Goal: Information Seeking & Learning: Learn about a topic

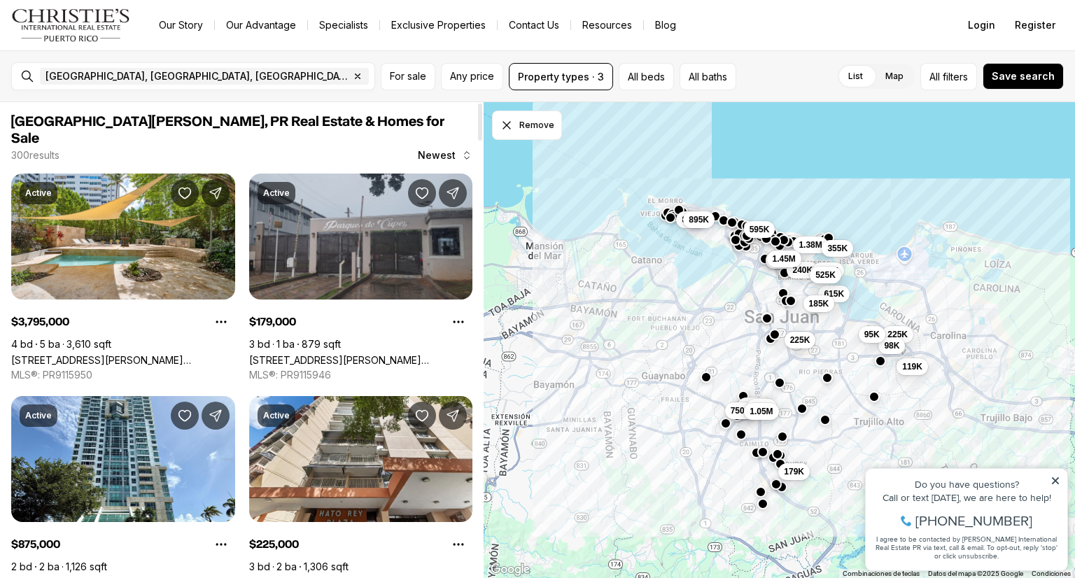
click at [304, 354] on link "[STREET_ADDRESS][PERSON_NAME][PERSON_NAME]" at bounding box center [361, 360] width 224 height 12
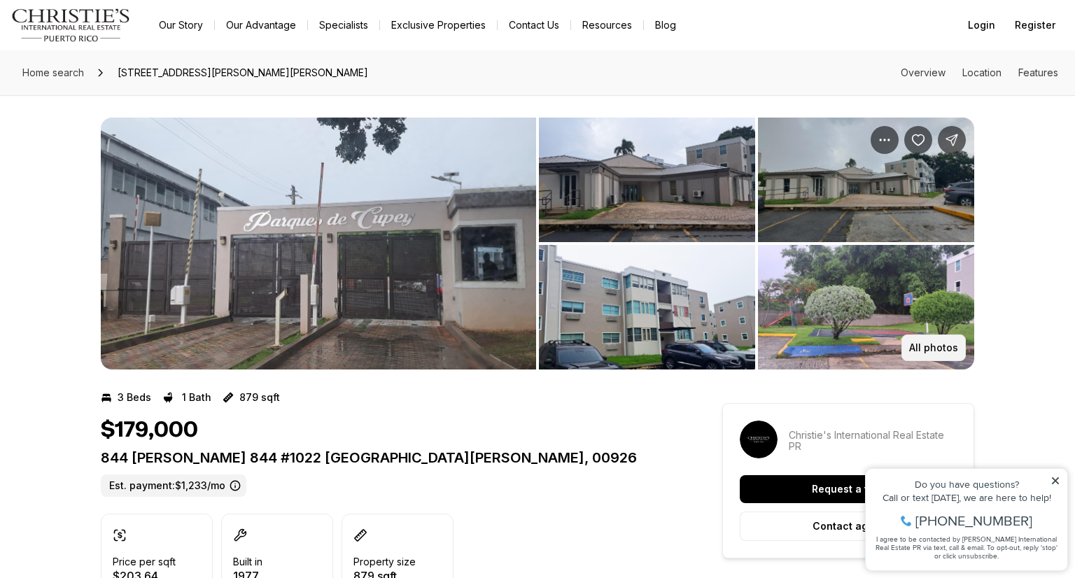
click at [930, 353] on p "All photos" at bounding box center [933, 347] width 49 height 11
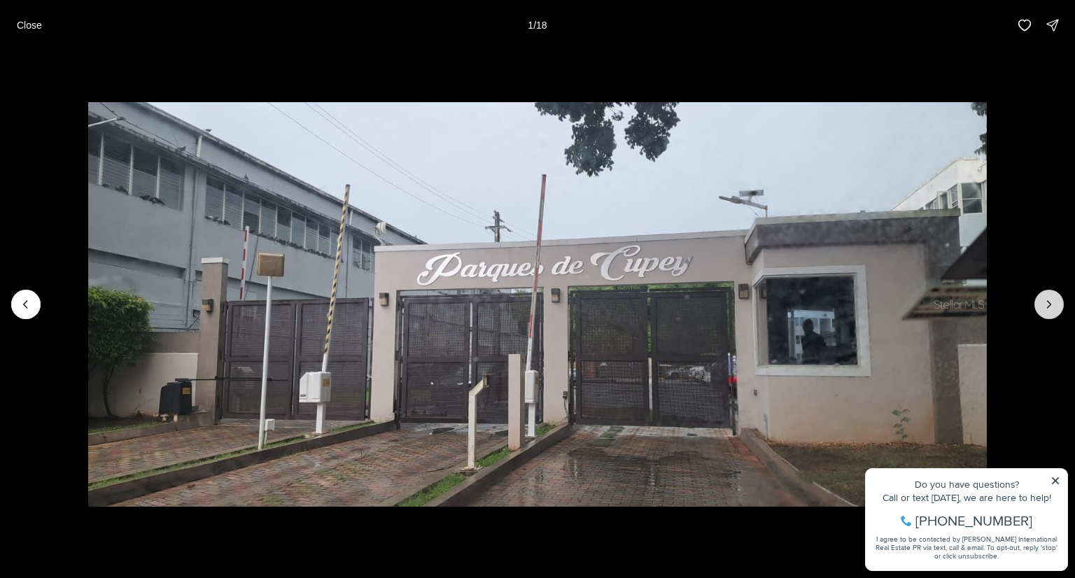
click at [1052, 306] on icon "Next slide" at bounding box center [1049, 304] width 14 height 14
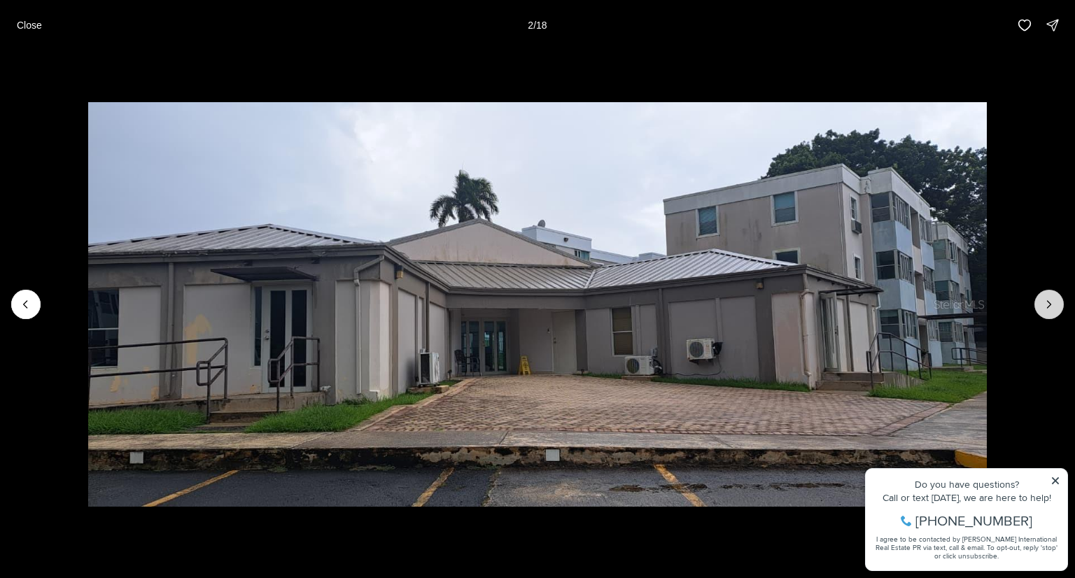
click at [1052, 306] on icon "Next slide" at bounding box center [1049, 304] width 14 height 14
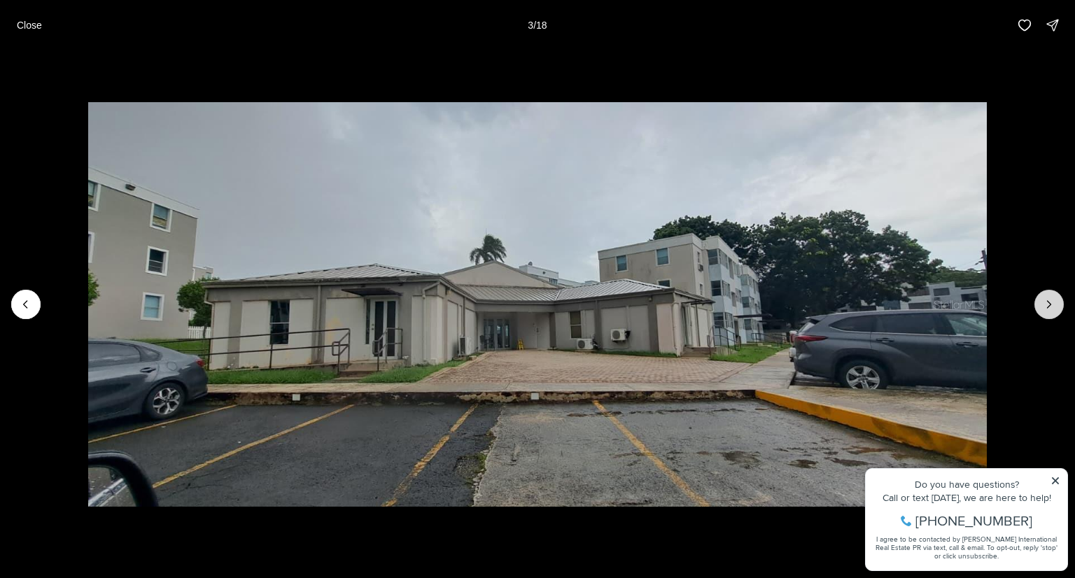
click at [1052, 306] on icon "Next slide" at bounding box center [1049, 304] width 14 height 14
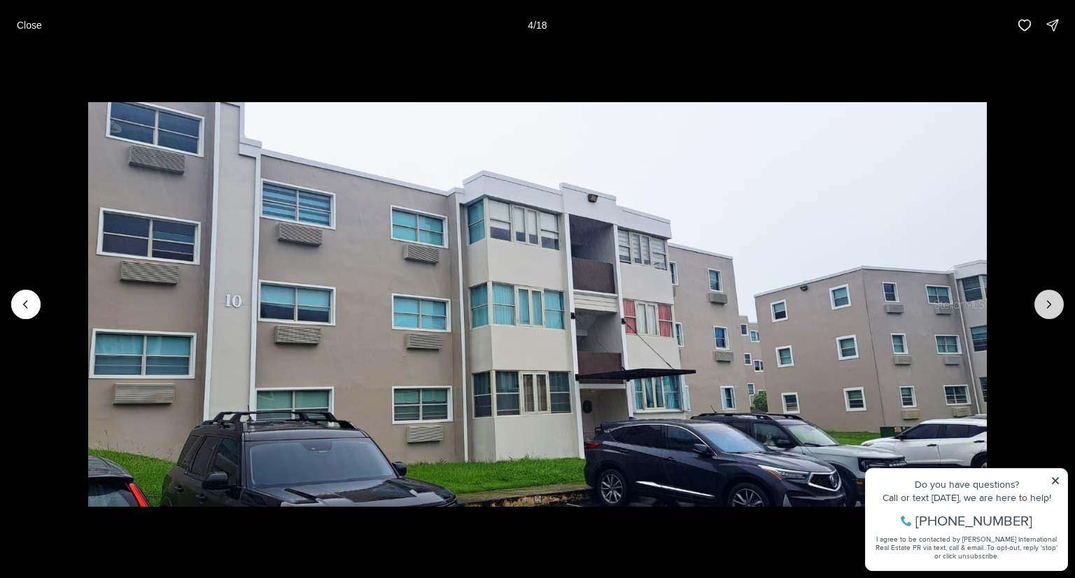
click at [1052, 306] on icon "Next slide" at bounding box center [1049, 304] width 14 height 14
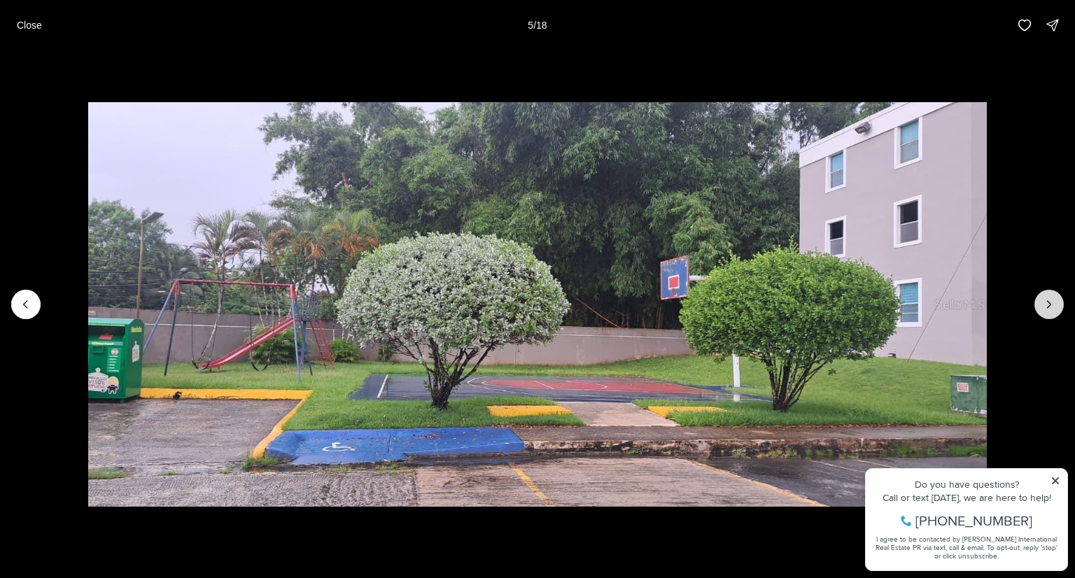
click at [1052, 306] on icon "Next slide" at bounding box center [1049, 304] width 14 height 14
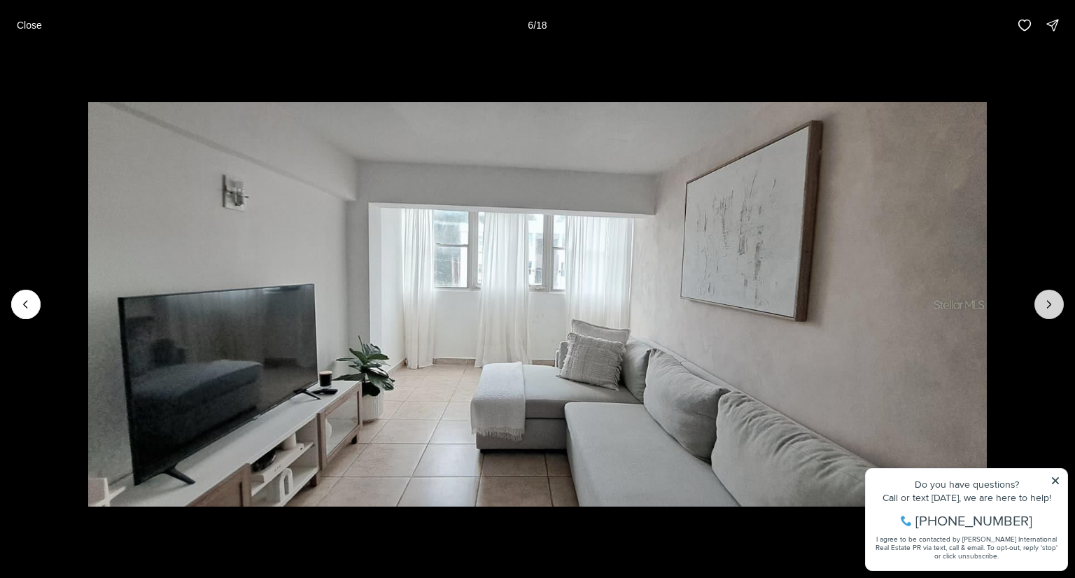
click at [1052, 306] on icon "Next slide" at bounding box center [1049, 304] width 14 height 14
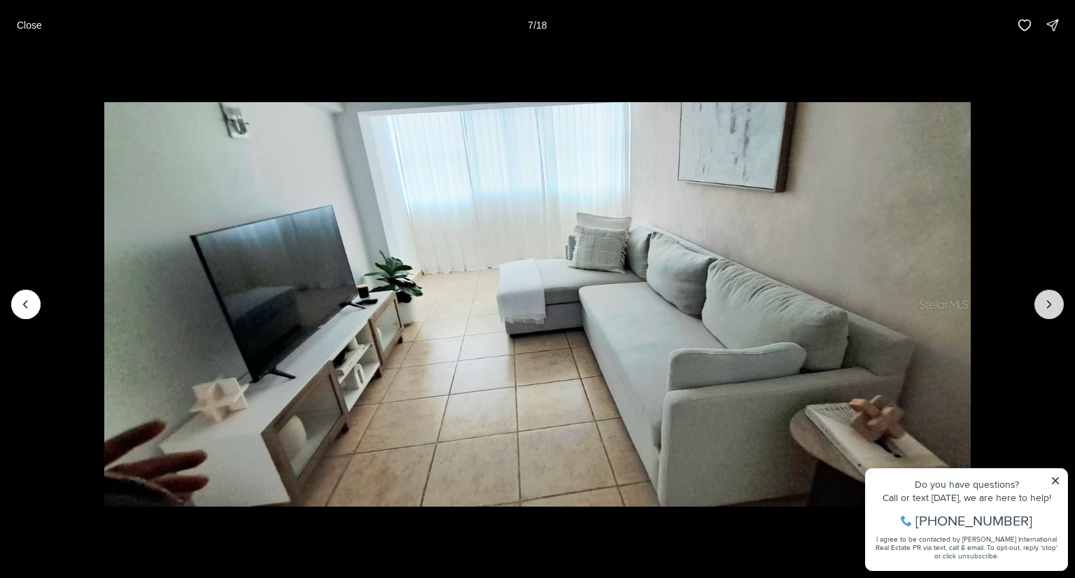
click at [1052, 306] on icon "Next slide" at bounding box center [1049, 304] width 14 height 14
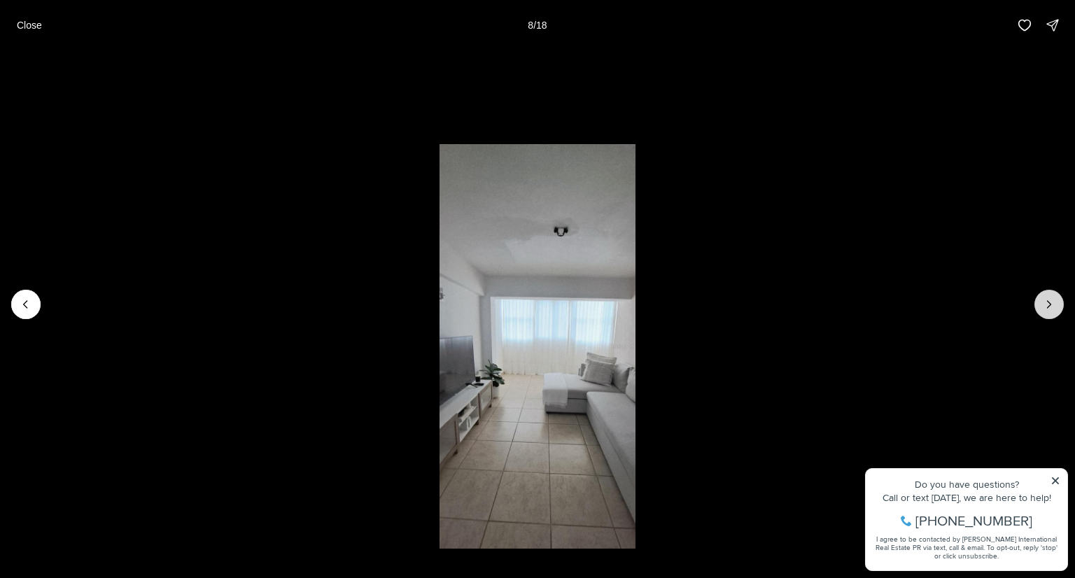
click at [1052, 306] on icon "Next slide" at bounding box center [1049, 304] width 14 height 14
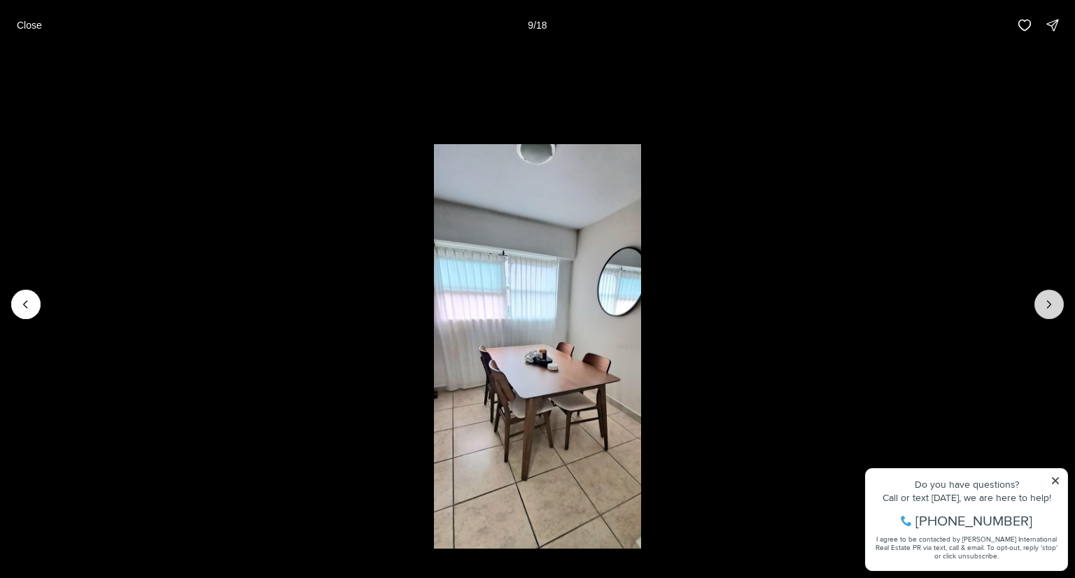
click at [1052, 306] on icon "Next slide" at bounding box center [1049, 304] width 14 height 14
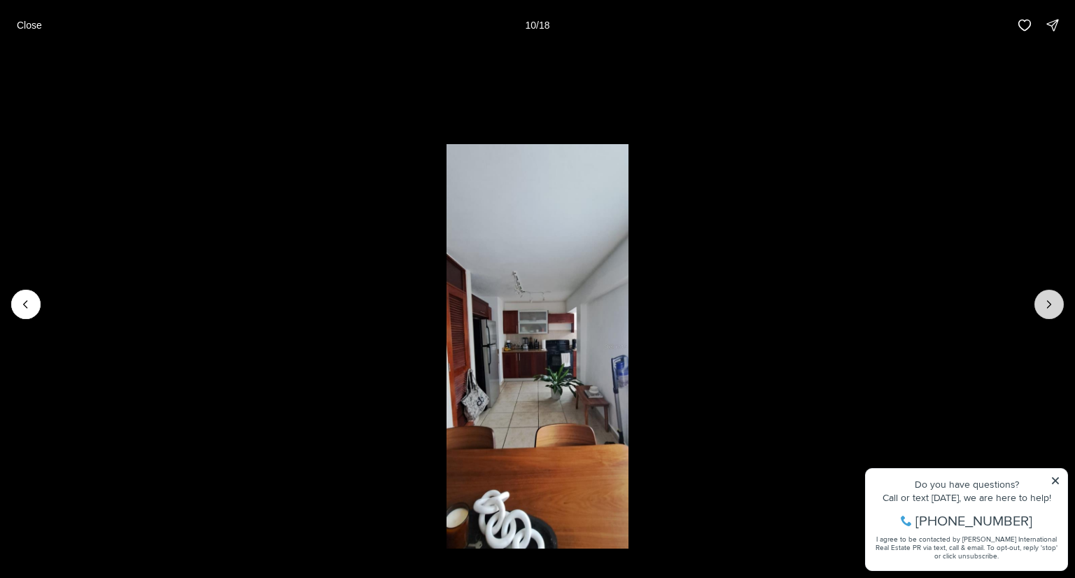
click at [1052, 306] on icon "Next slide" at bounding box center [1049, 304] width 14 height 14
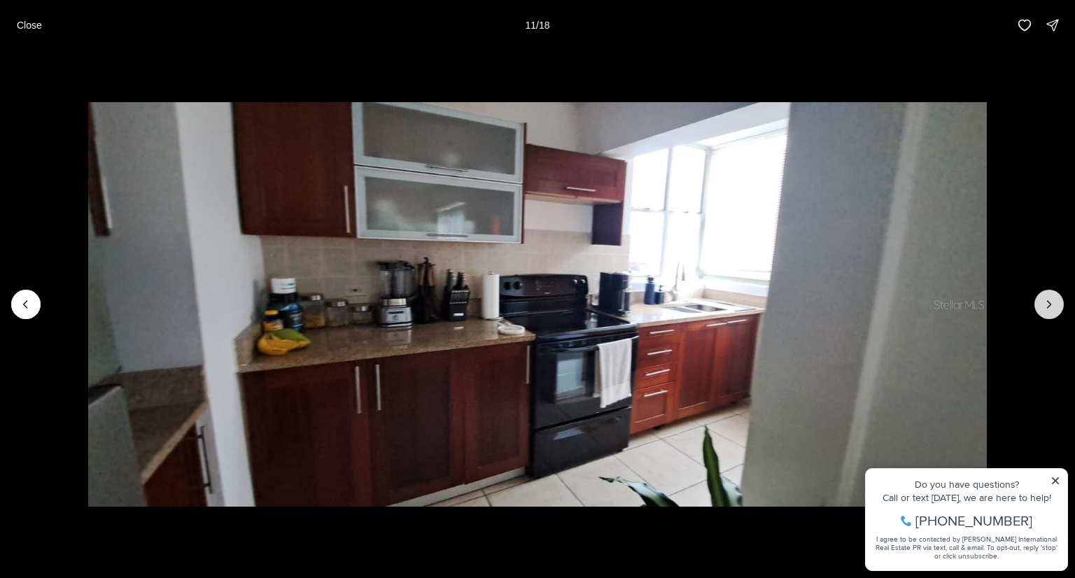
click at [1052, 306] on icon "Next slide" at bounding box center [1049, 304] width 14 height 14
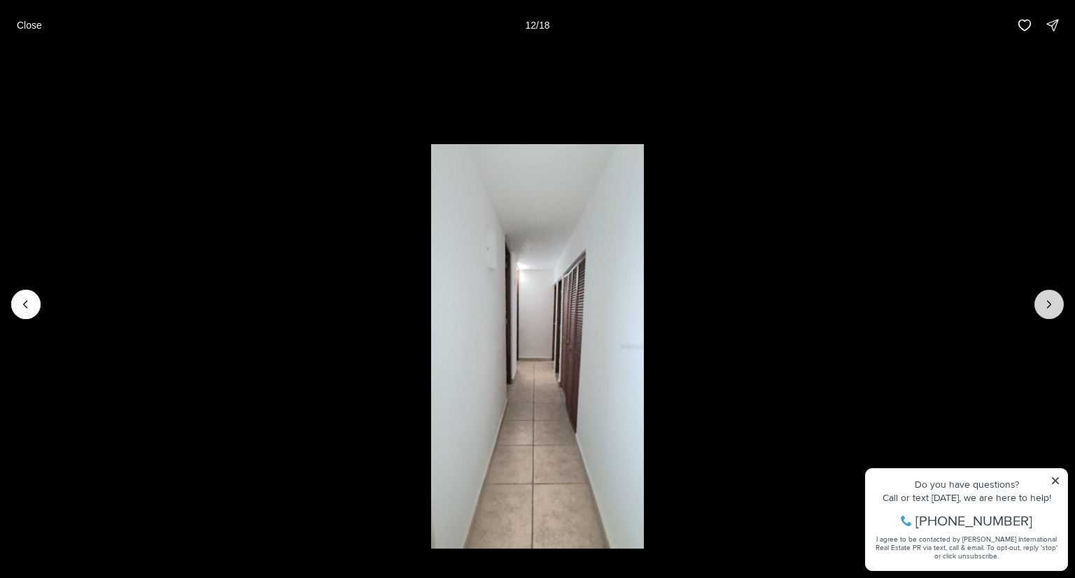
click at [1052, 306] on icon "Next slide" at bounding box center [1049, 304] width 14 height 14
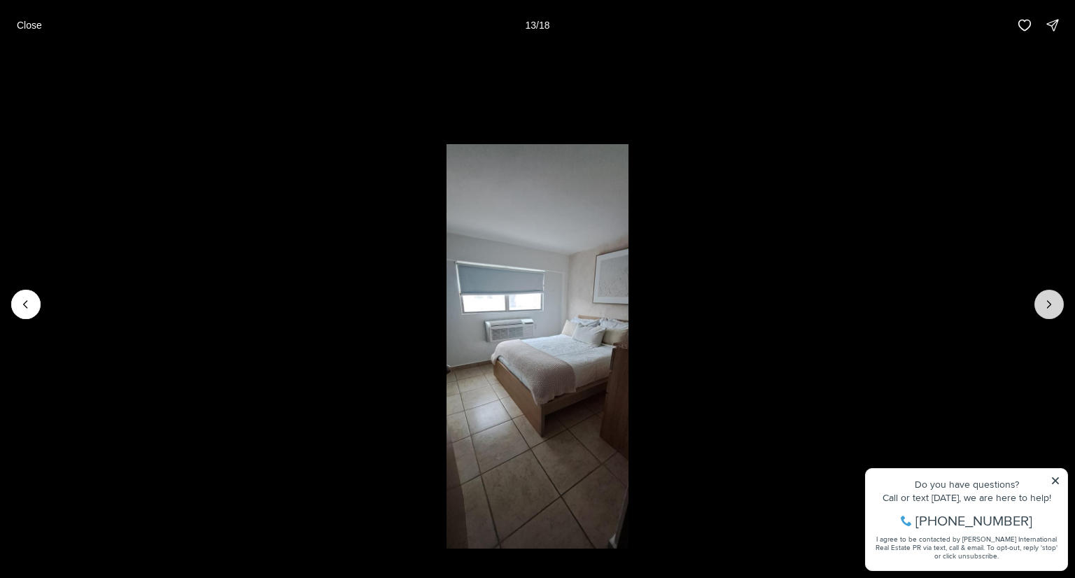
click at [1052, 306] on icon "Next slide" at bounding box center [1049, 304] width 14 height 14
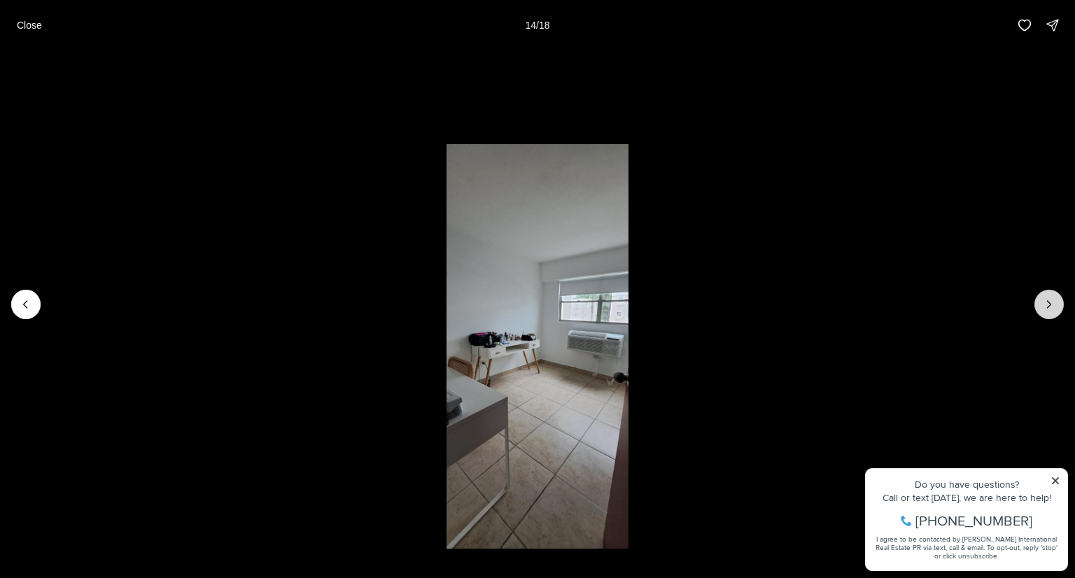
click at [1052, 306] on icon "Next slide" at bounding box center [1049, 304] width 14 height 14
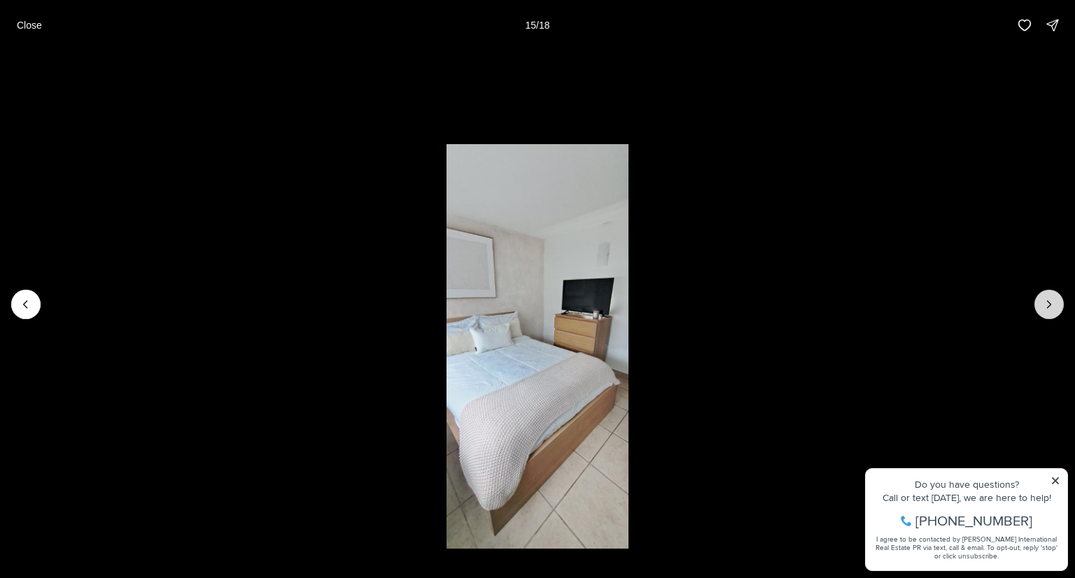
click at [1052, 306] on icon "Next slide" at bounding box center [1049, 304] width 14 height 14
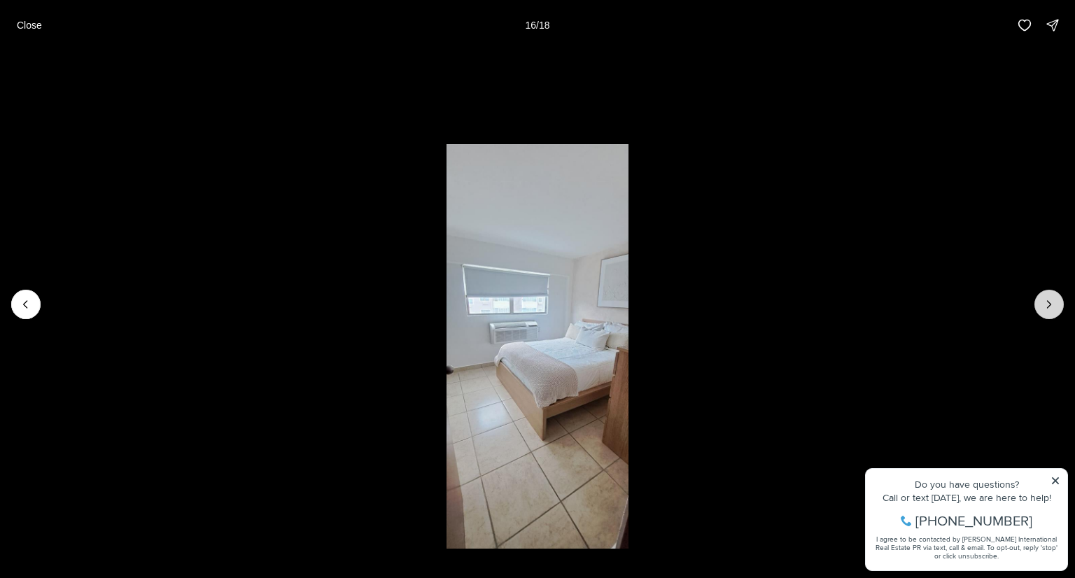
click at [1052, 306] on icon "Next slide" at bounding box center [1049, 304] width 14 height 14
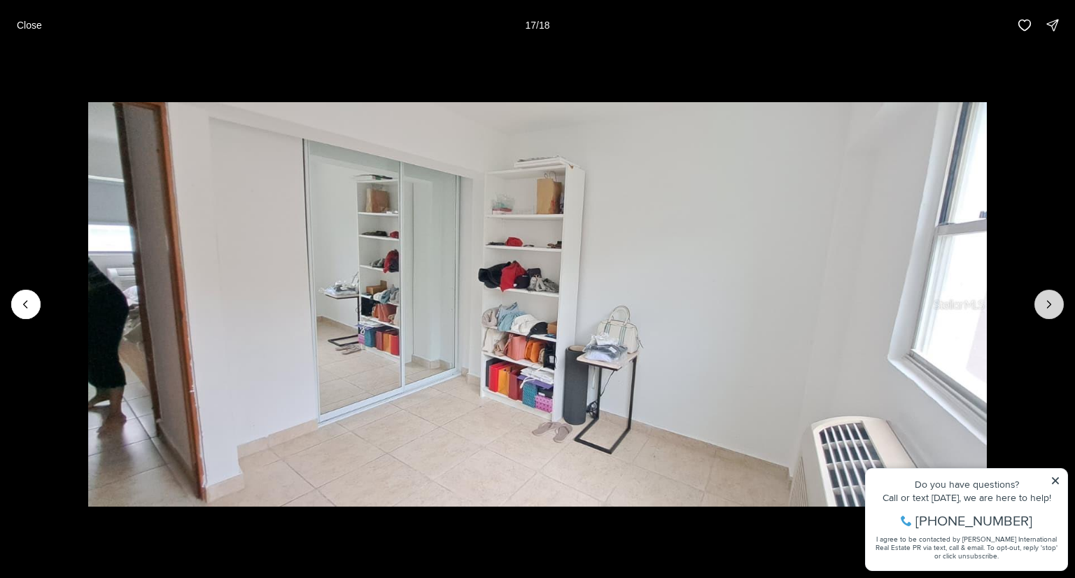
click at [1052, 306] on icon "Next slide" at bounding box center [1049, 304] width 14 height 14
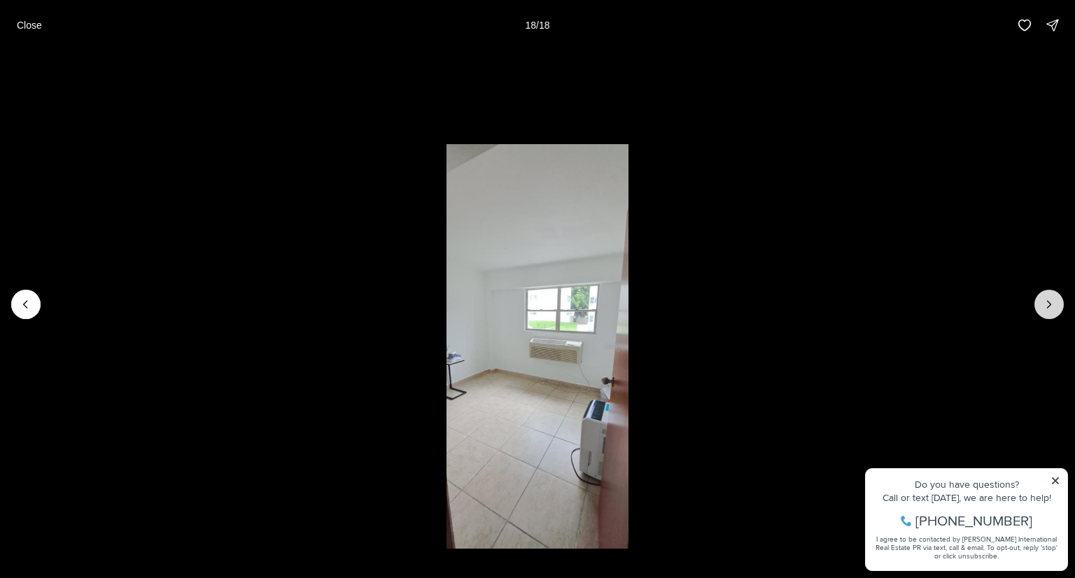
click at [1052, 306] on div at bounding box center [1049, 304] width 29 height 29
click at [31, 24] on p "Close" at bounding box center [29, 25] width 25 height 11
